Goal: Information Seeking & Learning: Check status

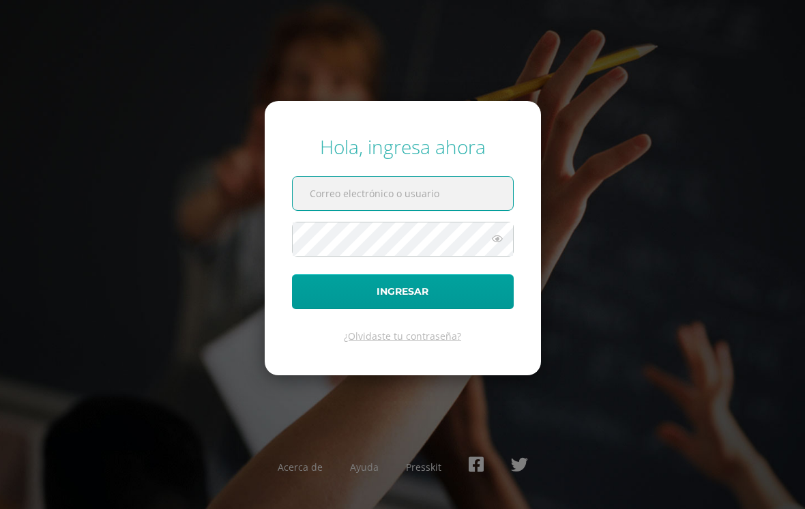
type input "[PERSON_NAME][EMAIL_ADDRESS][PERSON_NAME][DOMAIN_NAME]"
click at [403, 302] on button "Ingresar" at bounding box center [403, 291] width 222 height 35
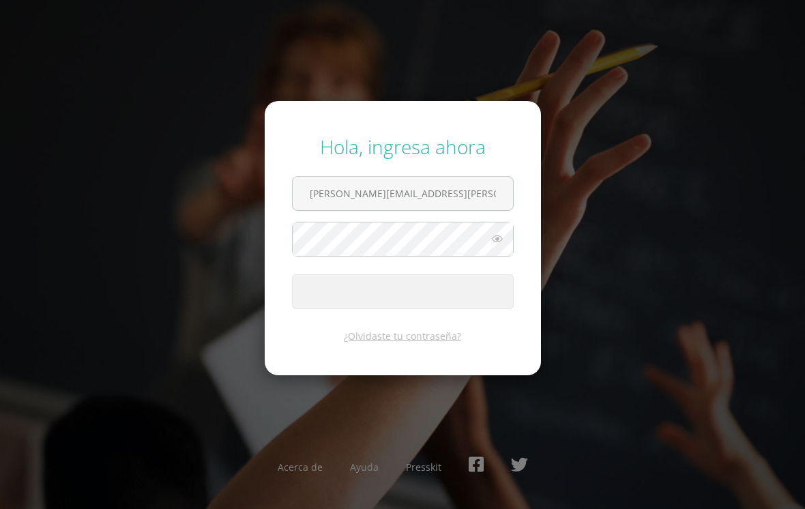
click at [395, 305] on span "submit" at bounding box center [403, 291] width 220 height 33
click at [499, 247] on icon at bounding box center [497, 239] width 18 height 16
click at [623, 153] on div "Hola, ingresa ahora [PERSON_NAME][EMAIL_ADDRESS][PERSON_NAME][DOMAIN_NAME] Ingr…" at bounding box center [402, 254] width 805 height 263
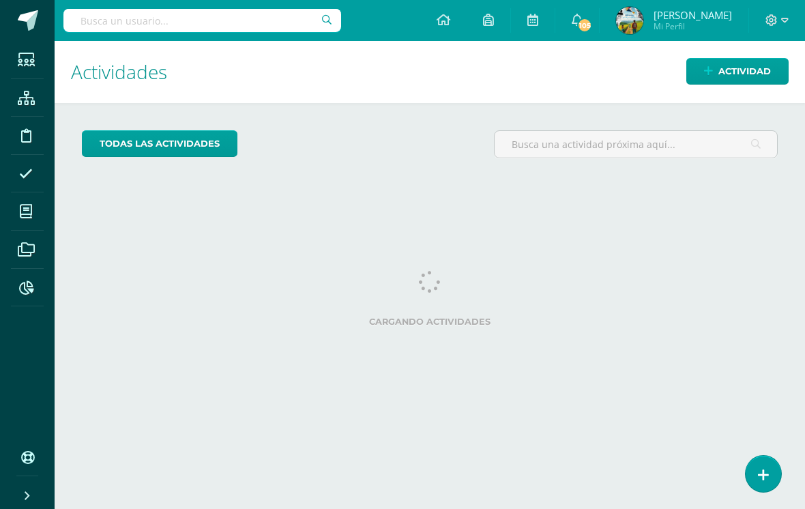
click at [109, 16] on input "text" at bounding box center [202, 20] width 278 height 23
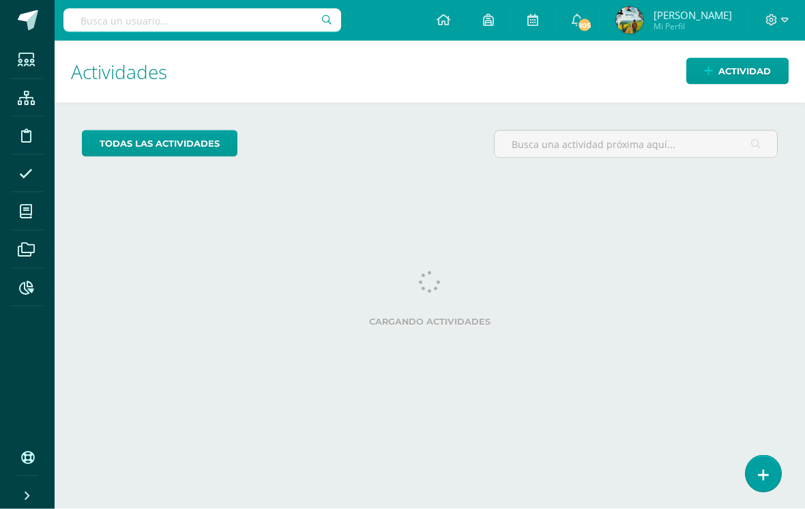
scroll to position [21, 0]
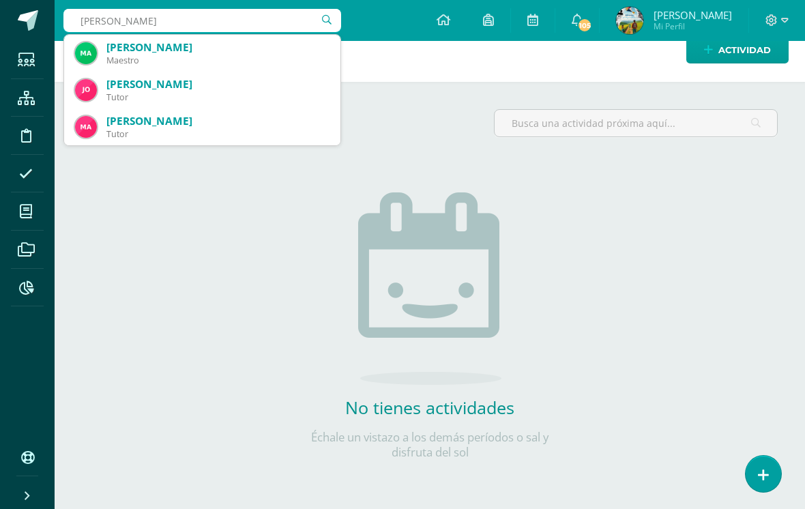
type input "José Aguilar"
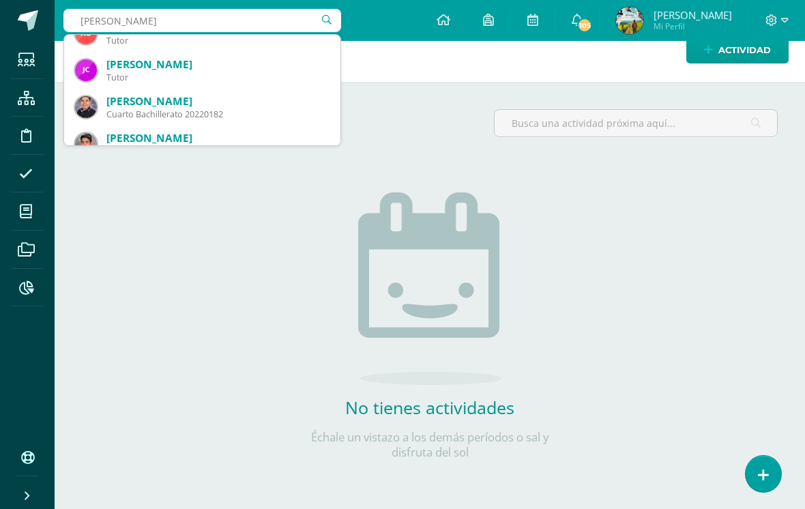
scroll to position [132, 0]
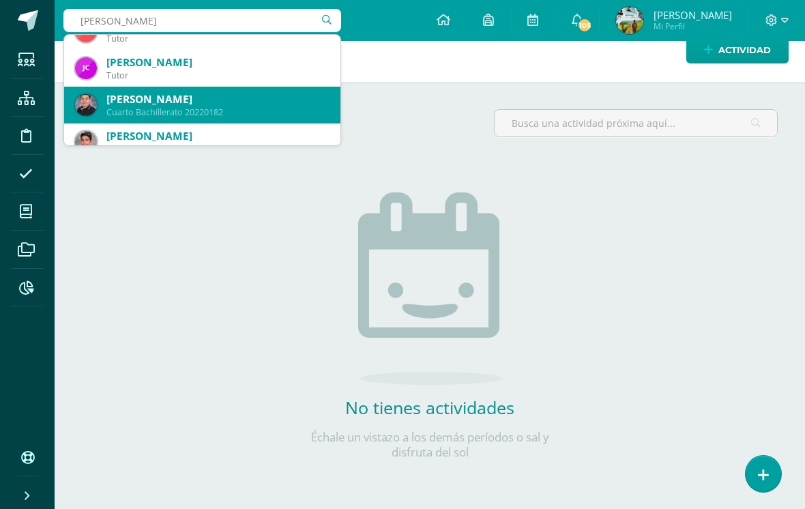
click at [222, 104] on div "José Rodrigo Aguilar Arriola" at bounding box center [217, 99] width 223 height 14
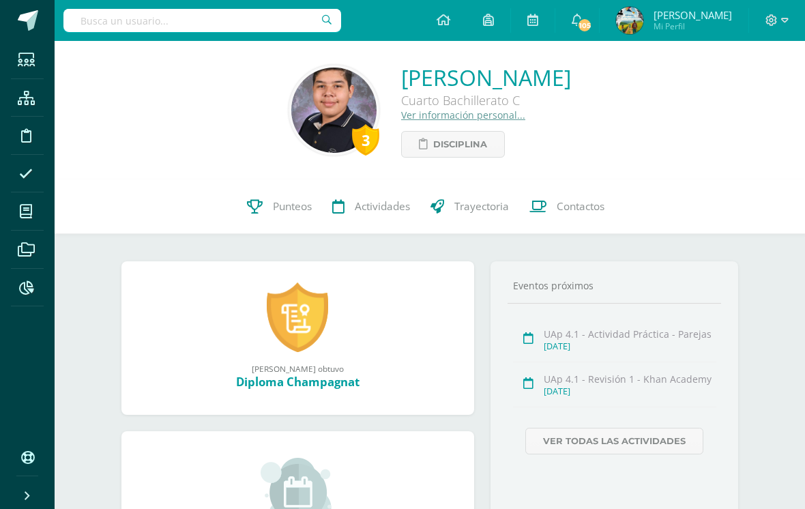
click at [279, 214] on span "Punteos" at bounding box center [292, 206] width 39 height 14
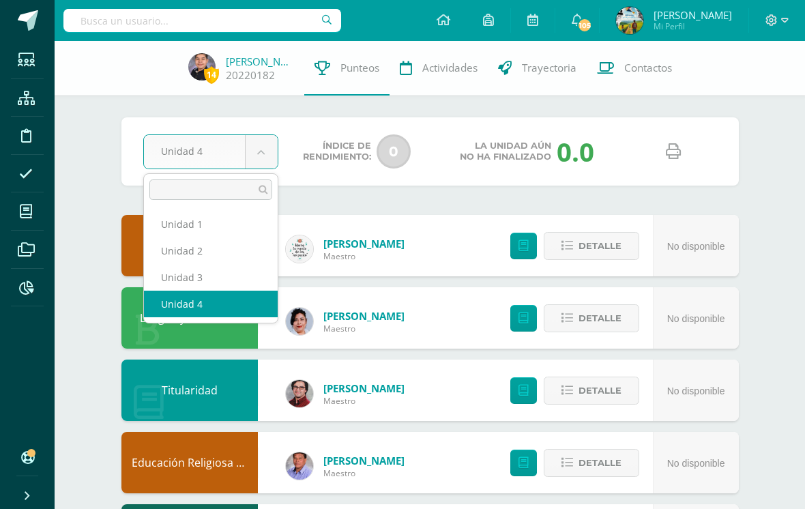
select select "Unidad 3"
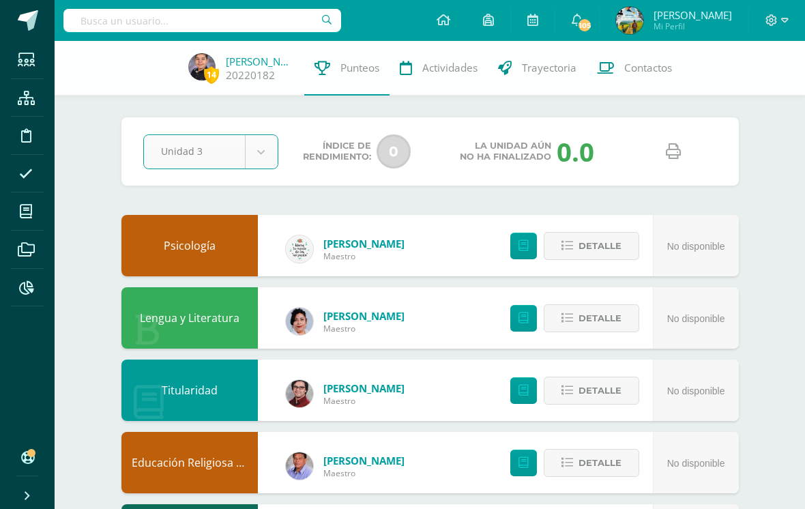
click at [675, 151] on icon at bounding box center [673, 151] width 15 height 15
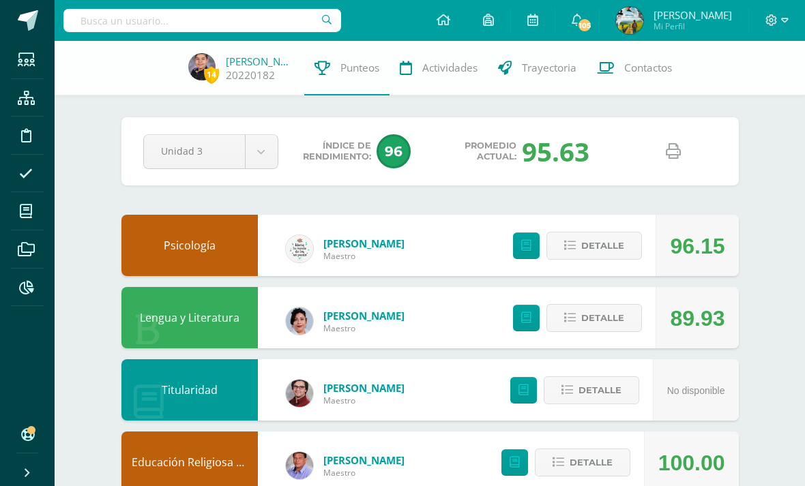
click at [213, 10] on input "text" at bounding box center [202, 20] width 278 height 23
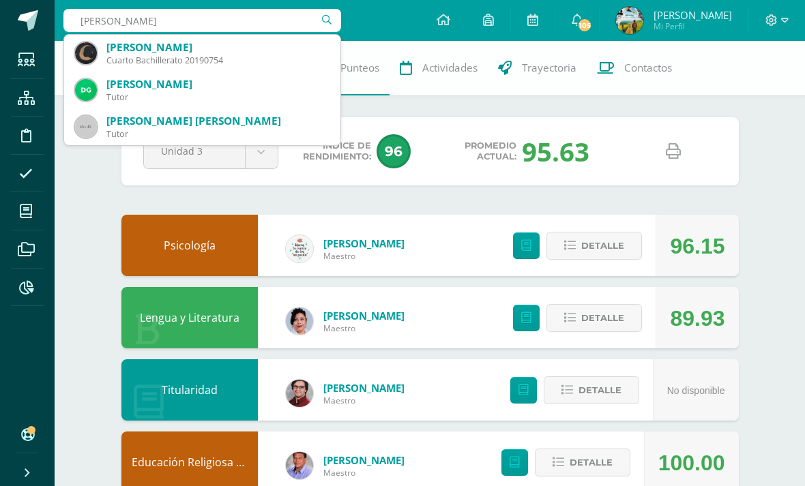
type input "Andrea luna"
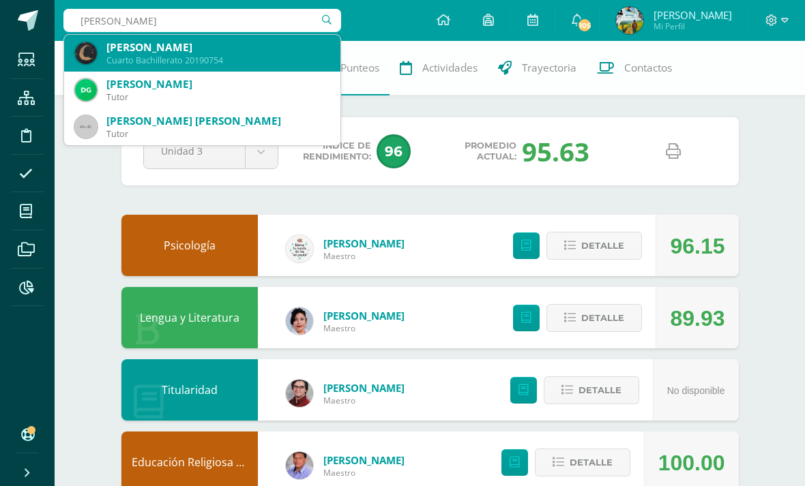
click at [244, 53] on div "Andrea Lisel Luna Muralles" at bounding box center [217, 47] width 223 height 14
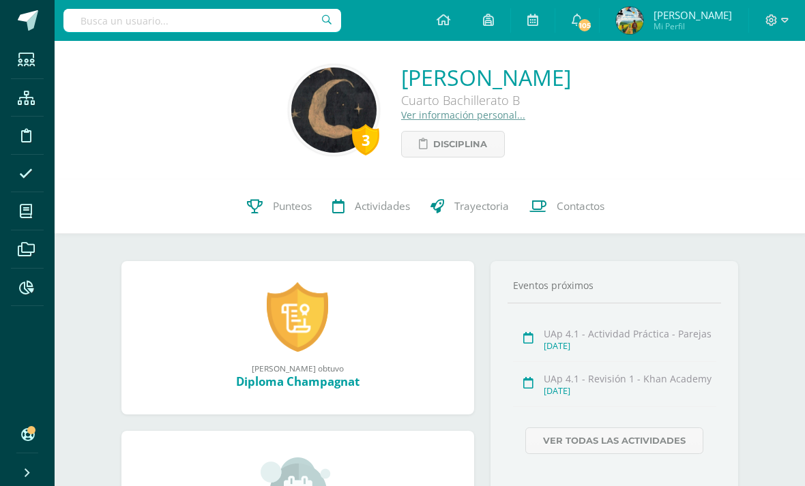
click at [283, 203] on span "Punteos" at bounding box center [292, 206] width 39 height 14
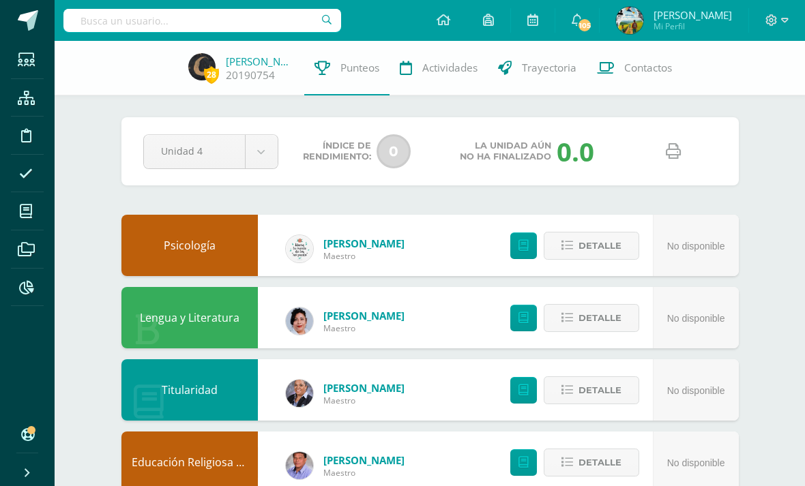
click at [664, 154] on link at bounding box center [673, 151] width 35 height 35
click at [261, 18] on input "text" at bounding box center [202, 20] width 278 height 23
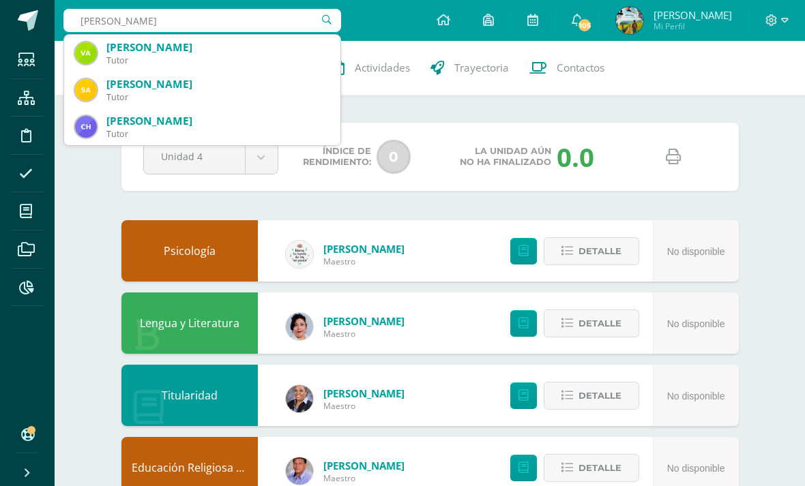
type input "Rolando velsrde"
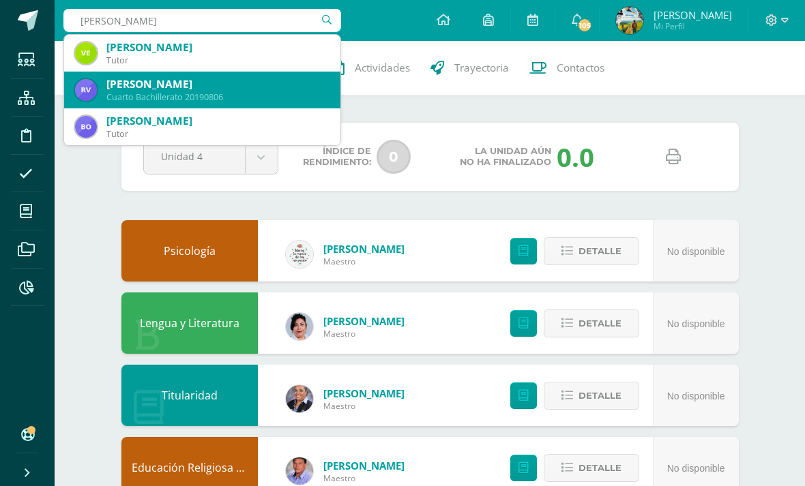
click at [234, 93] on div "Cuarto Bachillerato 20190806" at bounding box center [217, 97] width 223 height 12
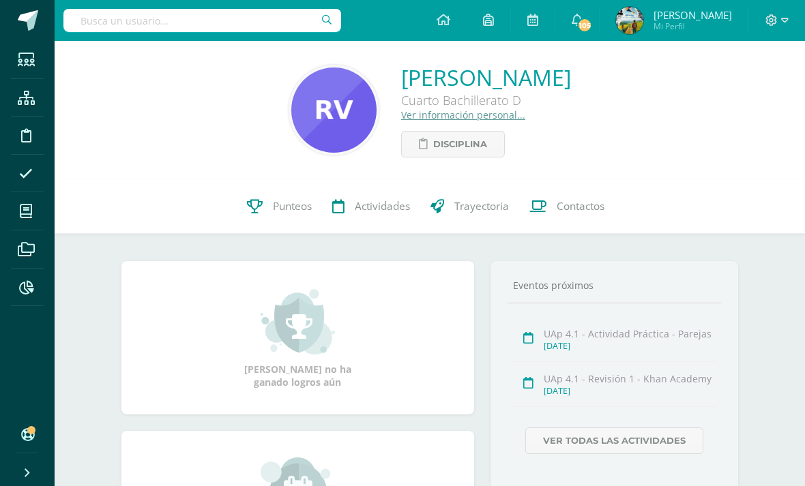
click at [278, 213] on span "Punteos" at bounding box center [292, 206] width 39 height 14
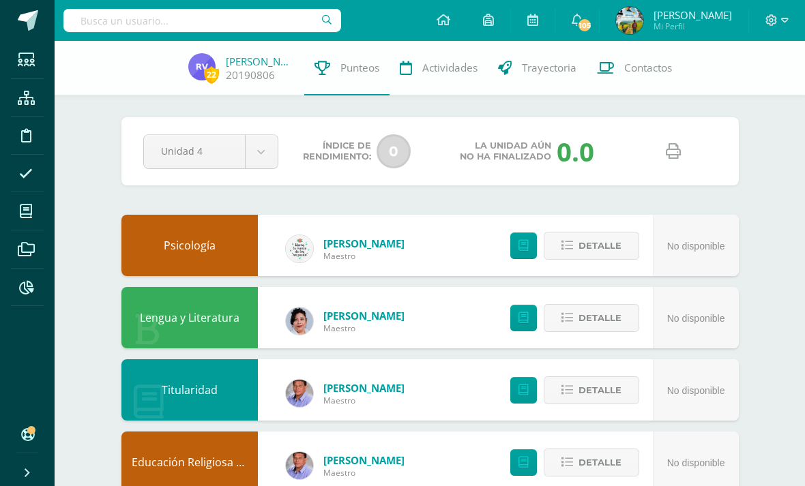
click at [676, 149] on icon at bounding box center [673, 151] width 15 height 15
click at [201, 24] on input "text" at bounding box center [202, 20] width 278 height 23
type input "Juan mayorga"
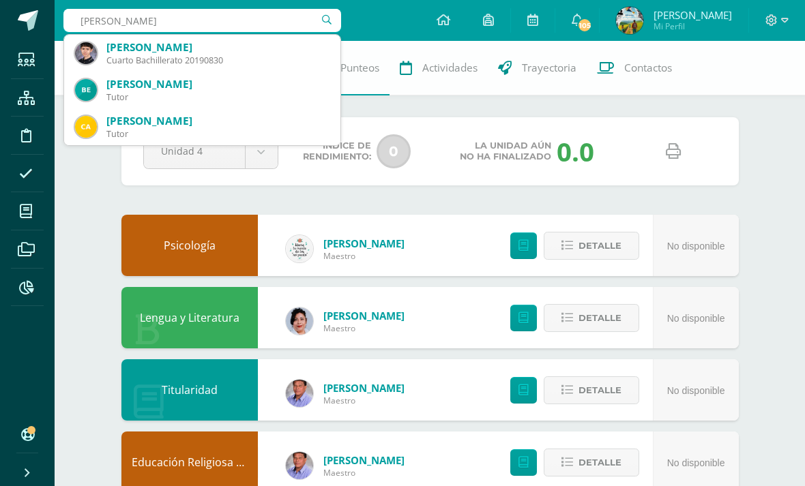
click at [239, 48] on div "[PERSON_NAME]" at bounding box center [217, 47] width 223 height 14
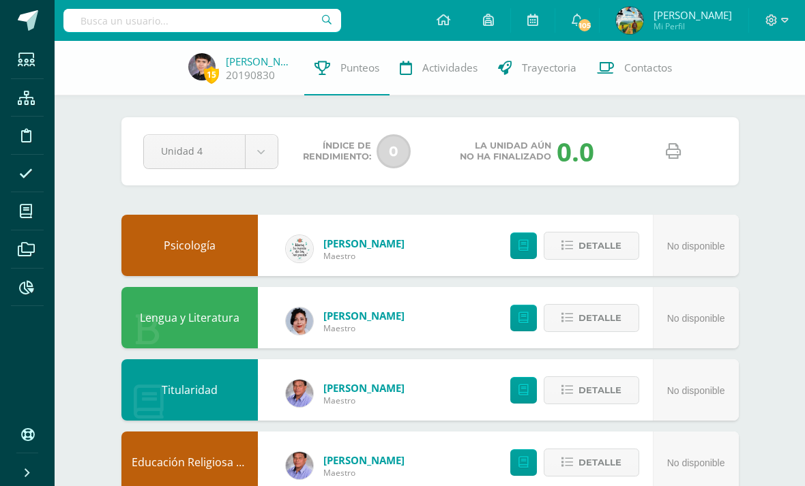
click at [685, 154] on link at bounding box center [673, 151] width 35 height 35
click at [254, 20] on input "text" at bounding box center [202, 20] width 278 height 23
click at [330, 276] on div "Psicología Lourdes Suriano Maestro No disponible Detalle" at bounding box center [429, 245] width 617 height 61
click at [147, 27] on input "Vielk" at bounding box center [202, 20] width 278 height 23
type input "Vielka"
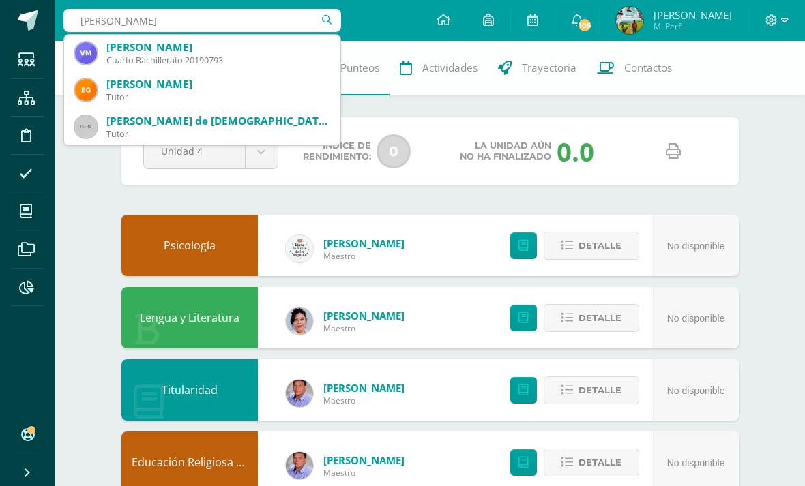
click at [171, 53] on div "Vielka Ariana Montenegro Valenzuela" at bounding box center [217, 47] width 223 height 14
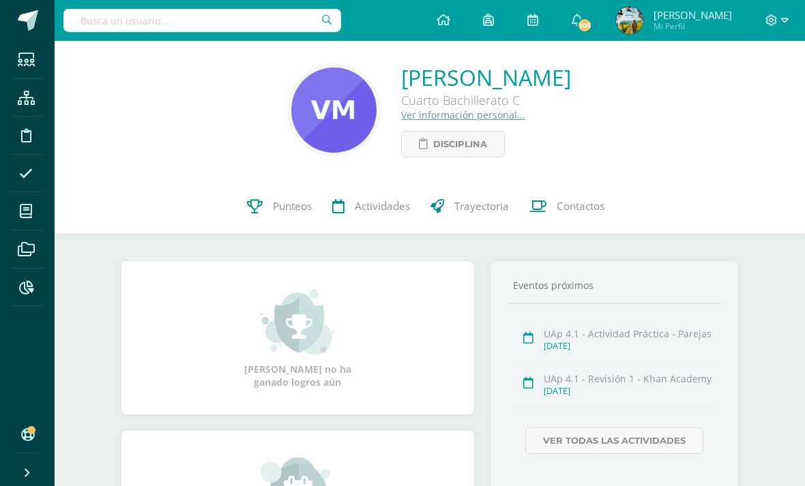
click at [296, 209] on span "Punteos" at bounding box center [292, 206] width 39 height 14
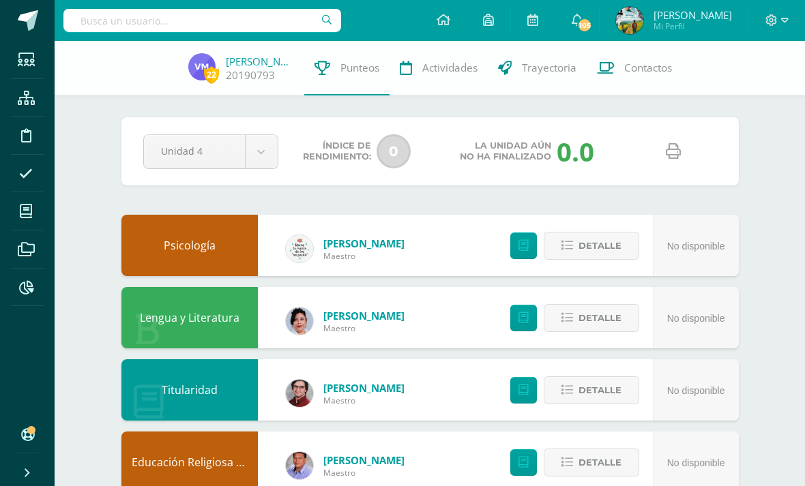
click at [674, 144] on icon at bounding box center [673, 151] width 15 height 15
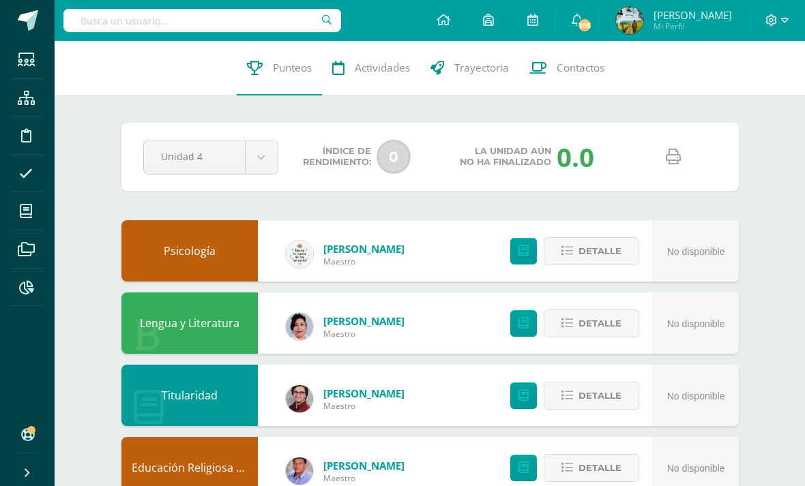
click at [170, 23] on input "text" at bounding box center [202, 20] width 278 height 23
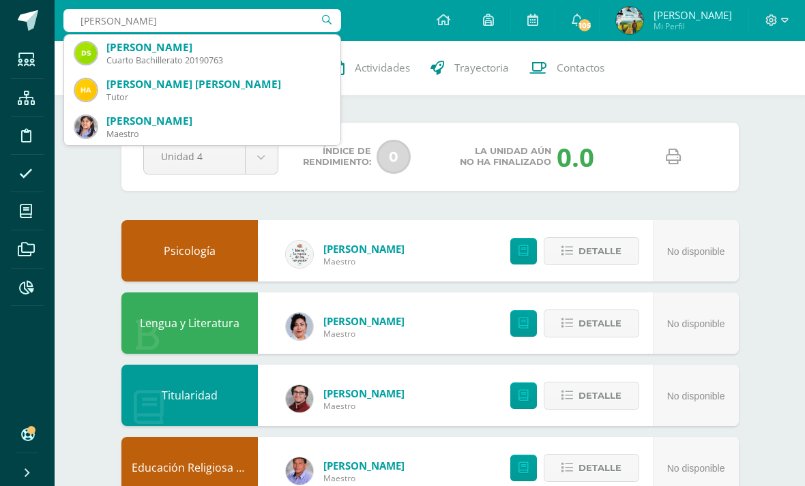
type input "Diana sandoval"
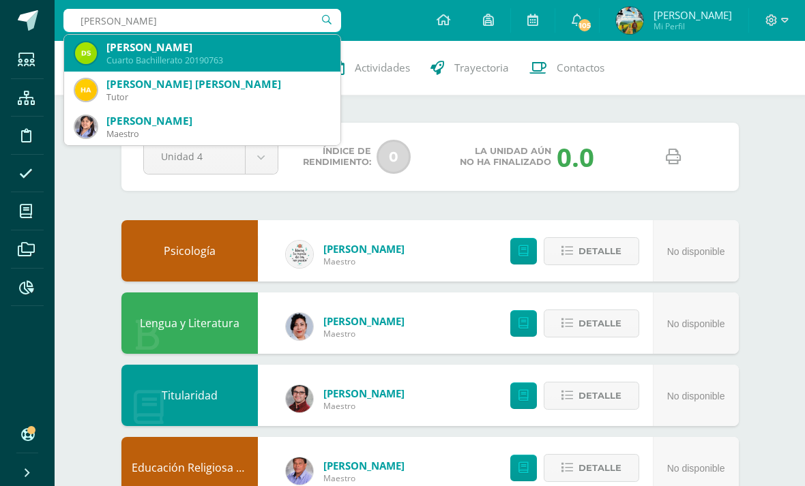
click at [261, 45] on div "Diana Isabella Sandoval Cuyán" at bounding box center [217, 47] width 223 height 14
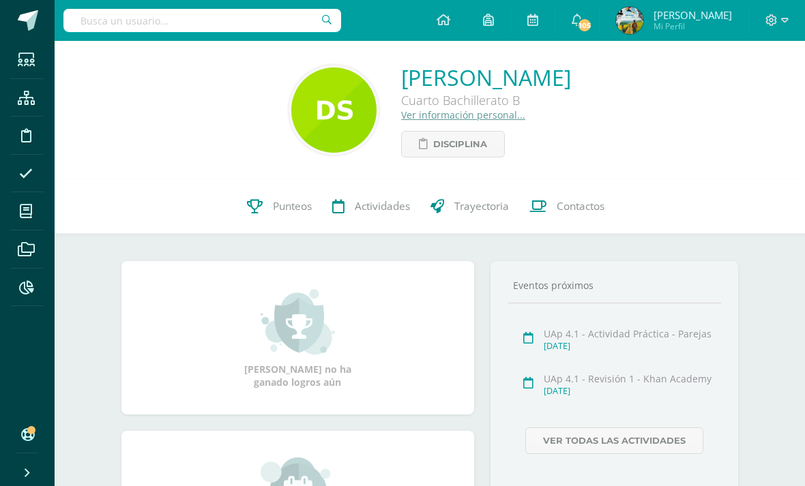
click at [269, 214] on link "Punteos" at bounding box center [279, 206] width 85 height 55
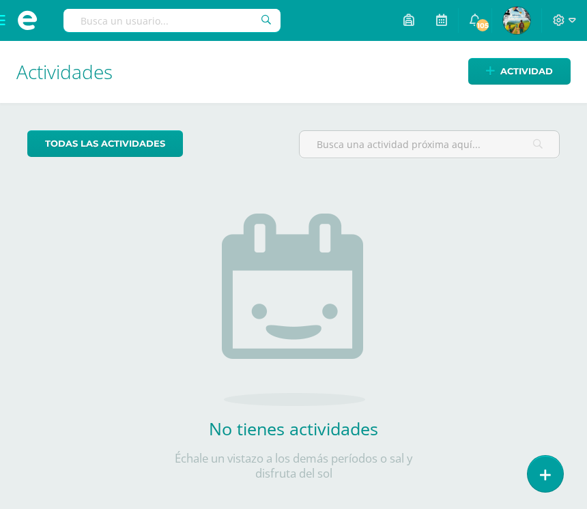
scroll to position [0, 5]
